Goal: Transaction & Acquisition: Book appointment/travel/reservation

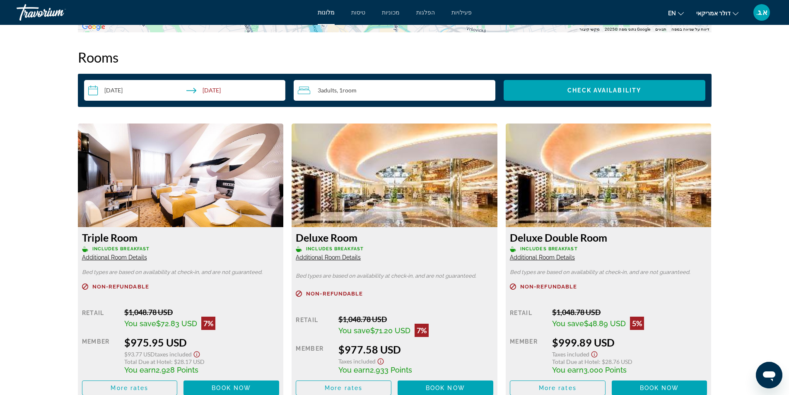
scroll to position [1098, 0]
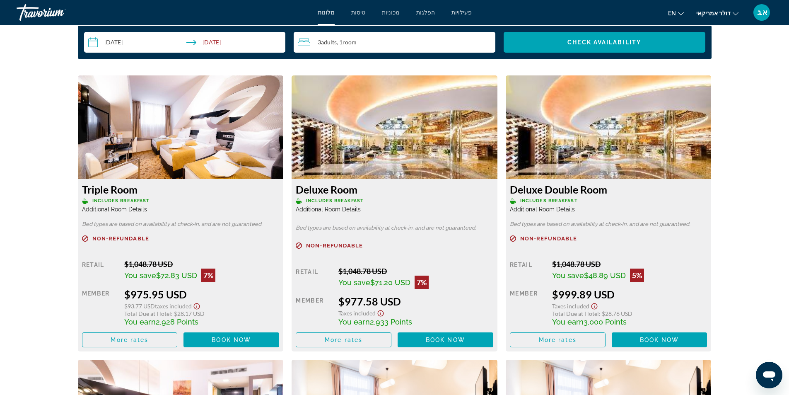
click at [735, 13] on icon "שנה מטבע" at bounding box center [736, 14] width 6 height 6
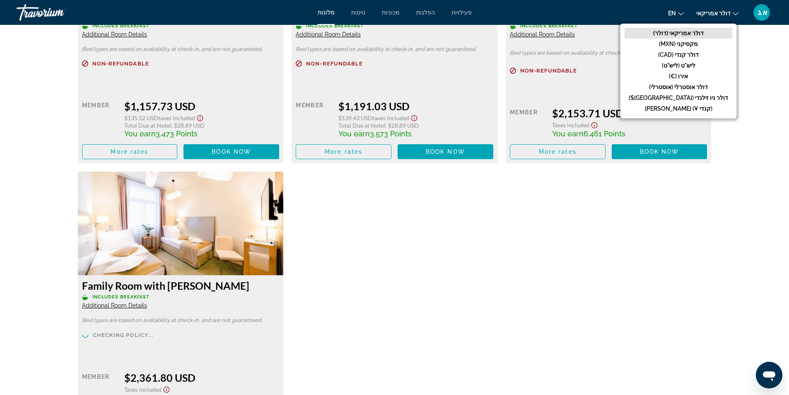
scroll to position [1926, 0]
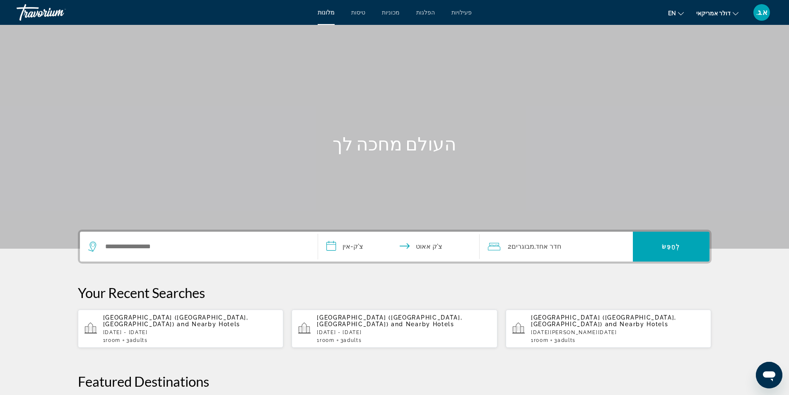
click at [242, 13] on div "מלונות טיסות מכוניות הפלגות פעילויות מלונות טיסות מכוניות הפלגות פעילויות en אַ…" at bounding box center [394, 13] width 789 height 22
click at [196, 322] on p "[GEOGRAPHIC_DATA] ([GEOGRAPHIC_DATA], [GEOGRAPHIC_DATA]) and Nearby Hotels" at bounding box center [190, 320] width 174 height 13
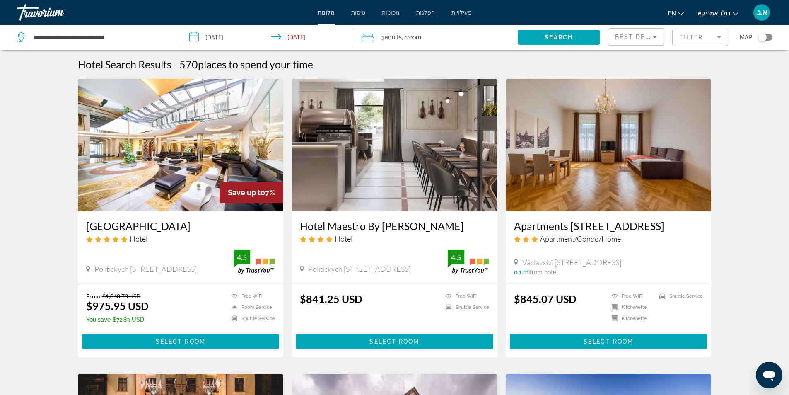
click at [186, 196] on img "תוכן עיקרי" at bounding box center [181, 145] width 206 height 133
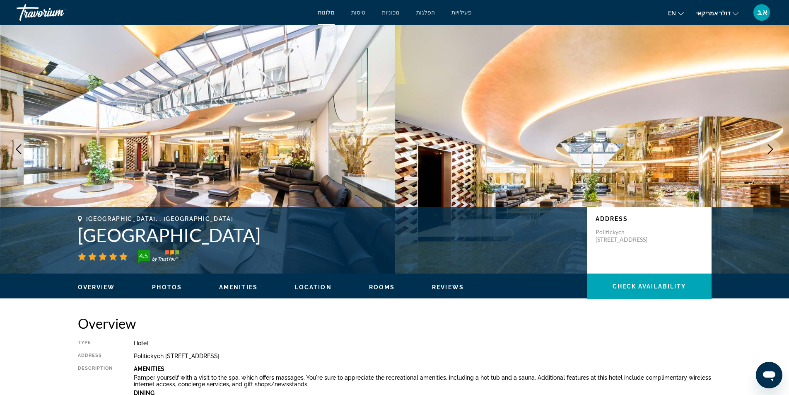
click at [774, 147] on icon "Next image" at bounding box center [771, 149] width 10 height 10
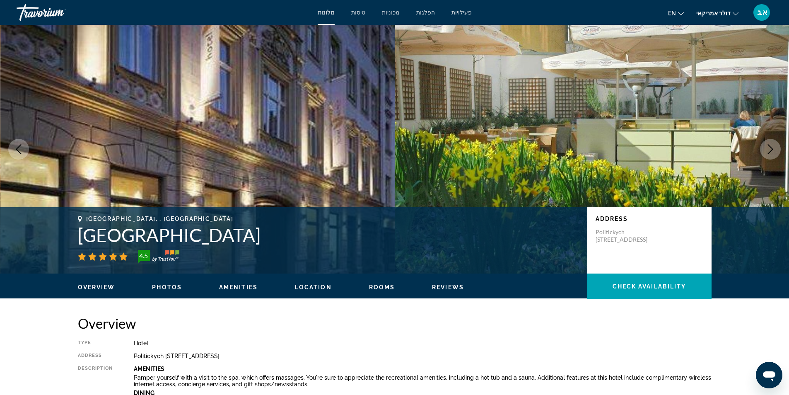
click at [774, 147] on icon "Next image" at bounding box center [771, 149] width 10 height 10
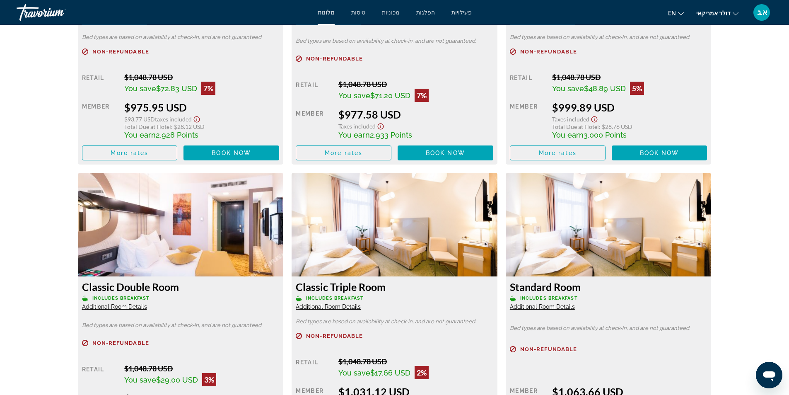
scroll to position [1160, 0]
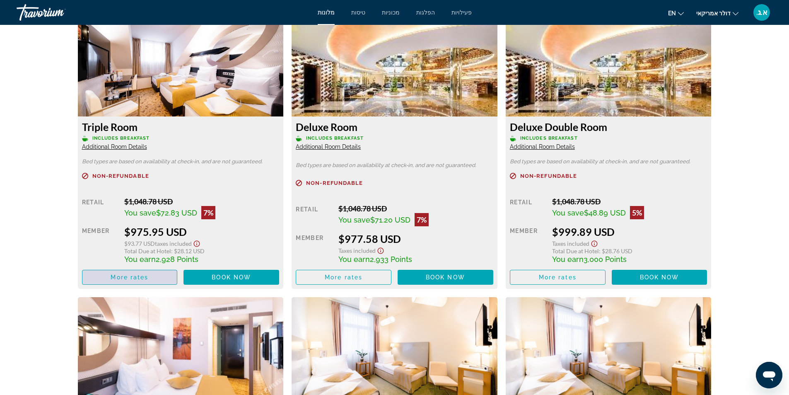
click at [155, 278] on span "תוכן עיקרי" at bounding box center [129, 277] width 95 height 20
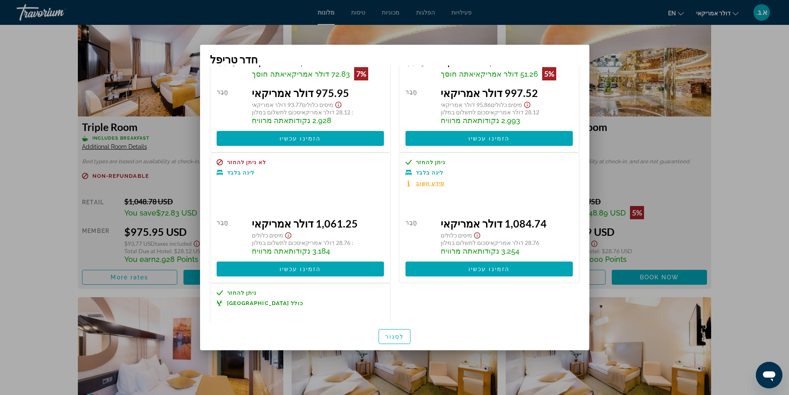
scroll to position [158, 0]
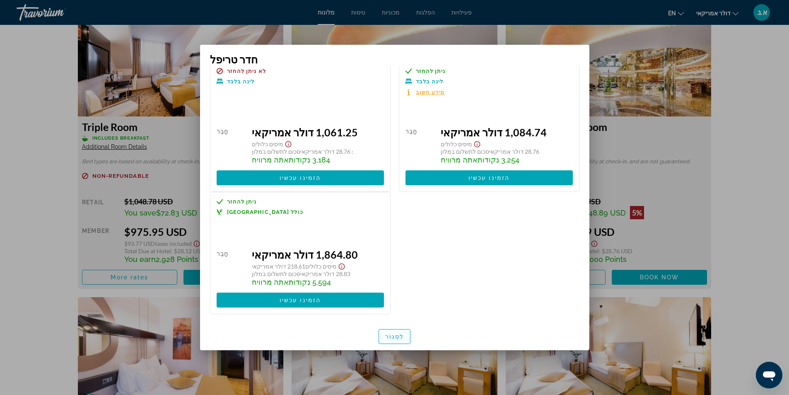
click at [401, 338] on font "לִסְגוֹר" at bounding box center [394, 336] width 19 height 7
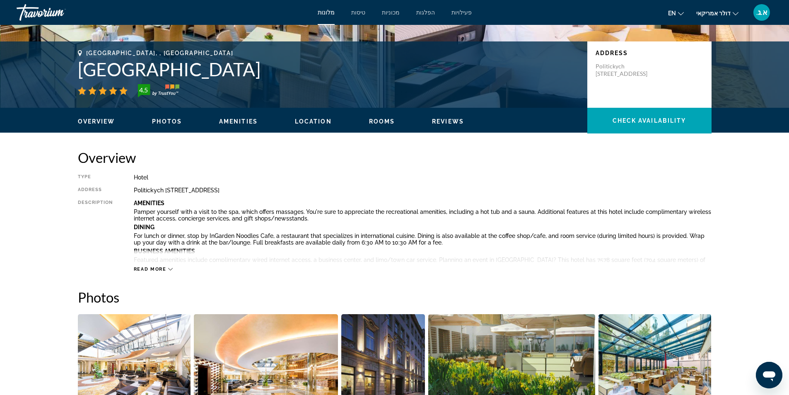
scroll to position [0, 0]
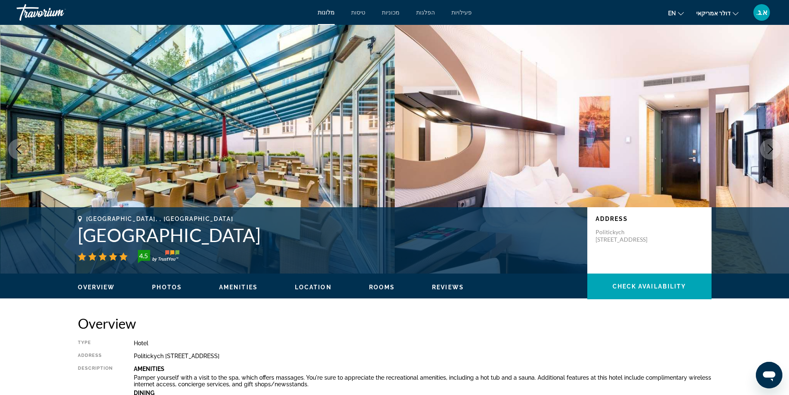
click at [772, 149] on icon "Next image" at bounding box center [770, 149] width 5 height 10
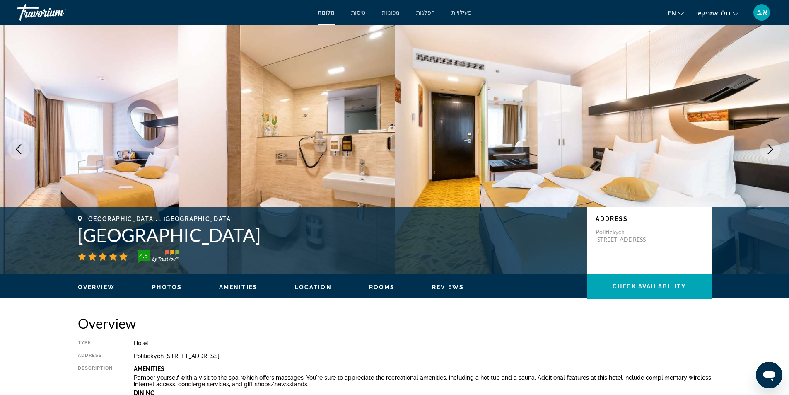
click at [772, 149] on icon "Next image" at bounding box center [770, 149] width 5 height 10
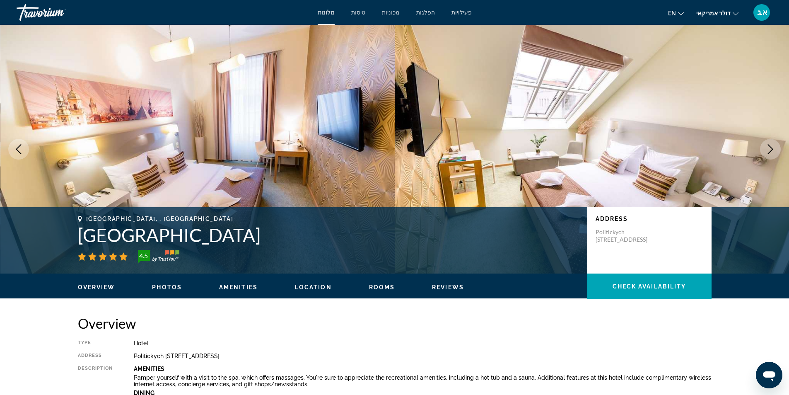
click at [772, 149] on icon "Next image" at bounding box center [770, 149] width 5 height 10
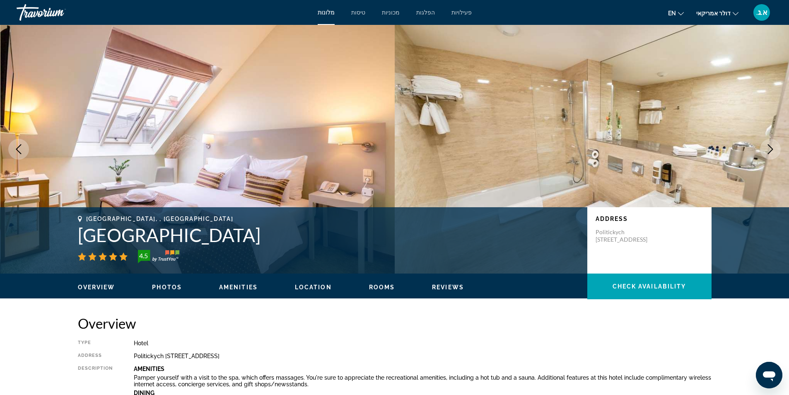
click at [772, 149] on icon "Next image" at bounding box center [770, 149] width 5 height 10
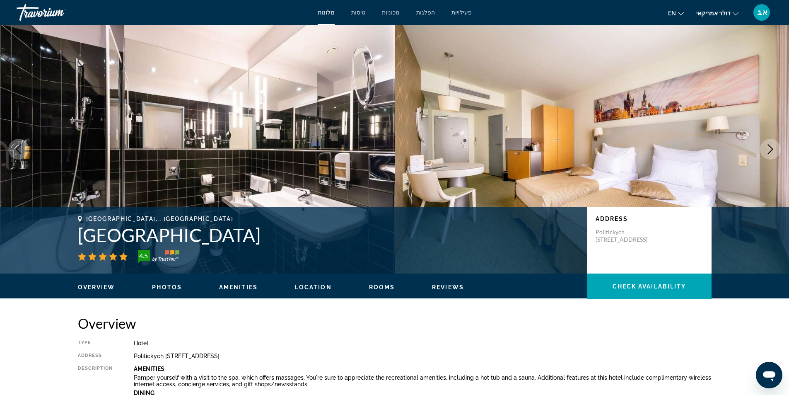
click at [773, 149] on icon "Next image" at bounding box center [770, 149] width 5 height 10
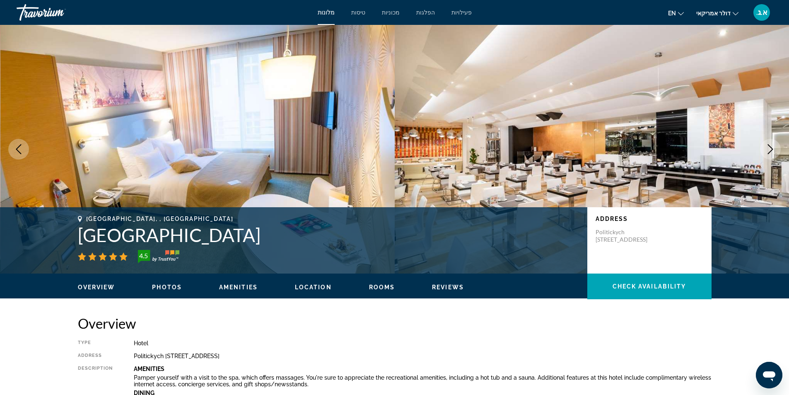
click at [773, 149] on icon "Next image" at bounding box center [770, 149] width 5 height 10
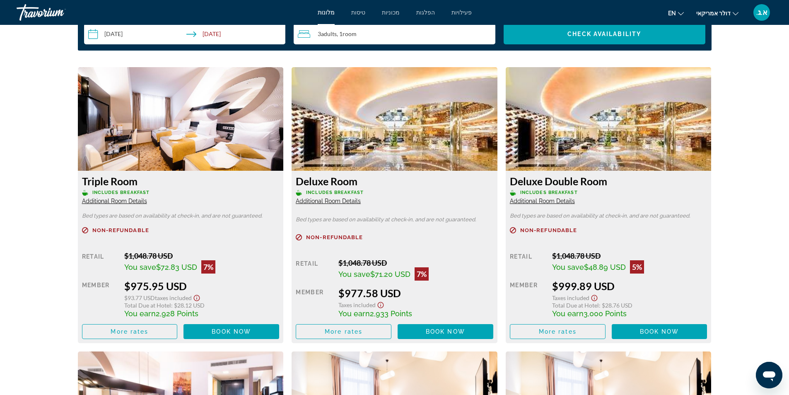
scroll to position [1119, 0]
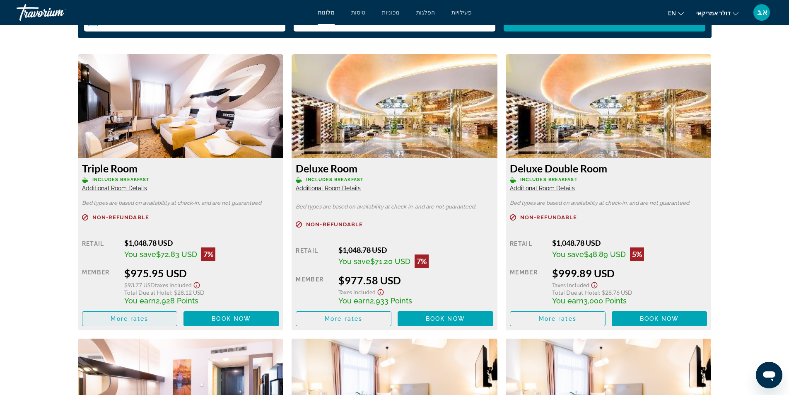
click at [154, 321] on span "תוכן עיקרי" at bounding box center [129, 319] width 95 height 20
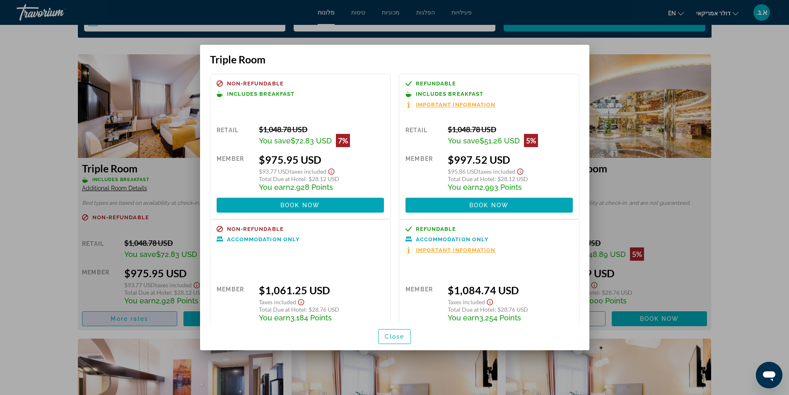
scroll to position [0, 0]
